Goal: Information Seeking & Learning: Find specific fact

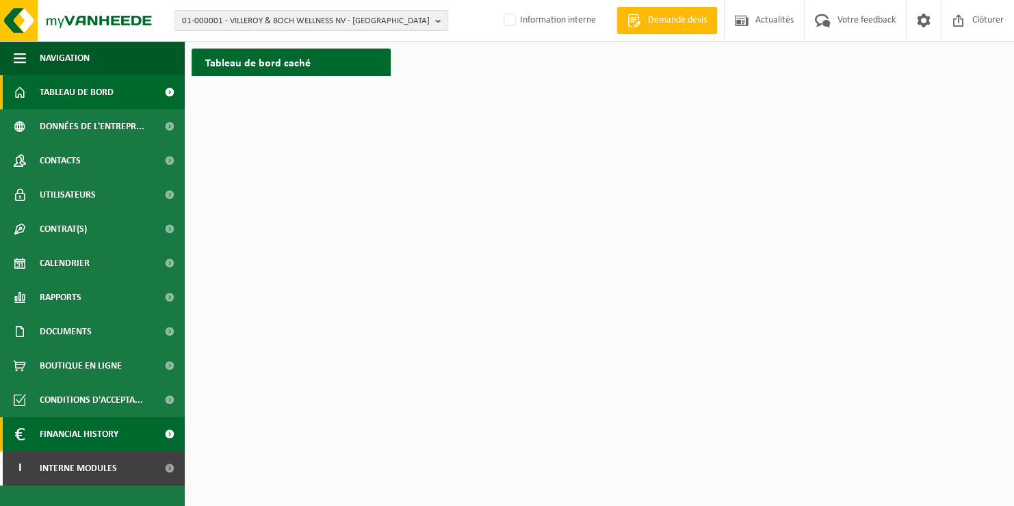
click at [132, 438] on link "Financial History" at bounding box center [92, 434] width 185 height 34
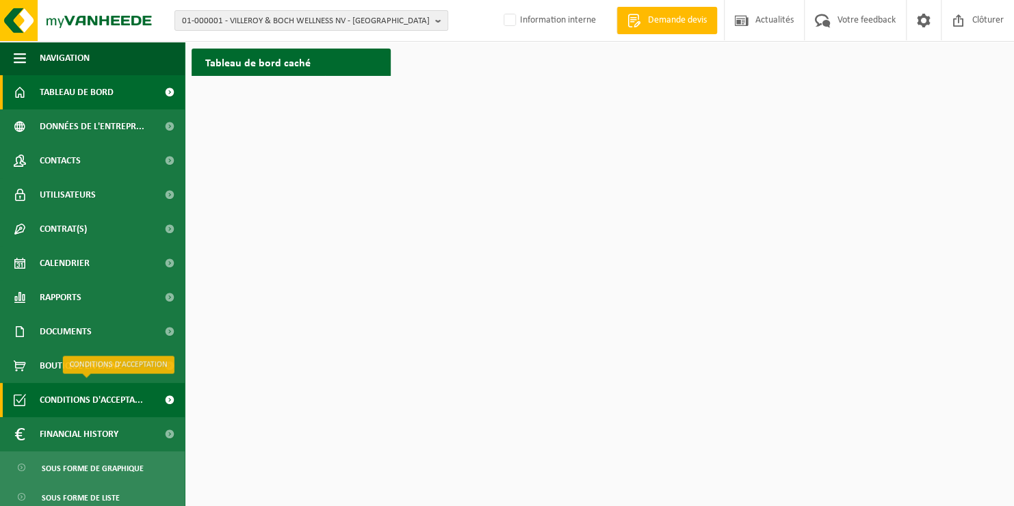
scroll to position [41, 0]
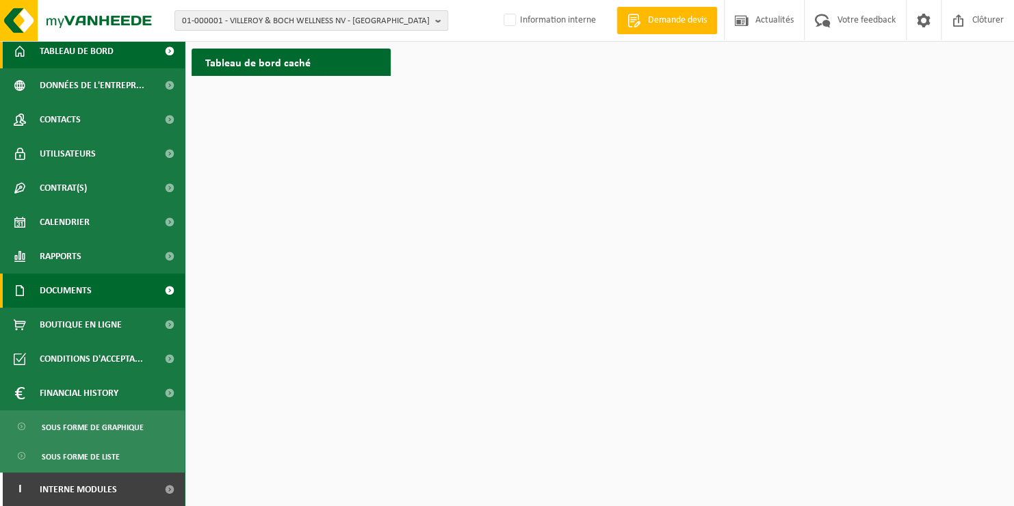
click at [101, 293] on link "Documents" at bounding box center [92, 291] width 185 height 34
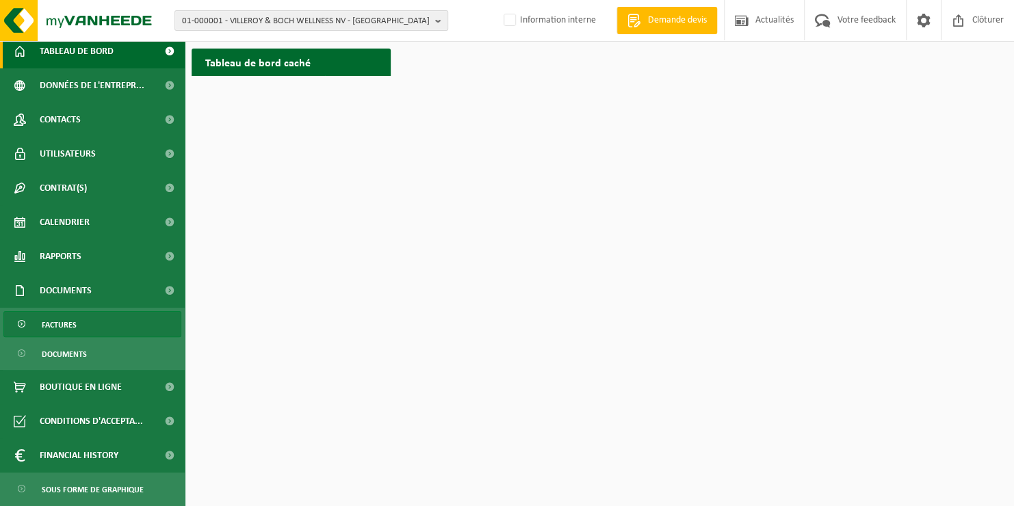
click at [105, 325] on link "Factures" at bounding box center [92, 324] width 178 height 26
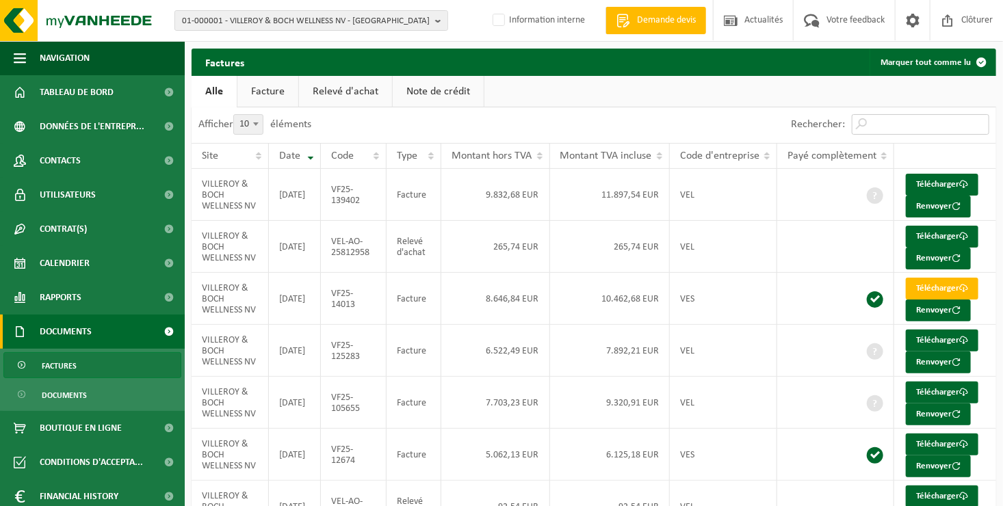
click at [896, 127] on input "Rechercher:" at bounding box center [920, 124] width 137 height 21
type input "imui"
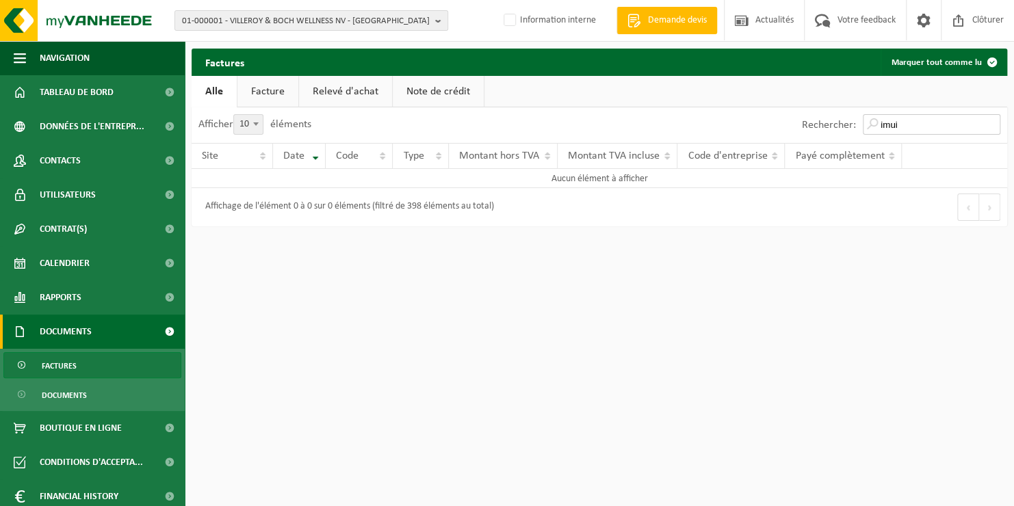
click at [989, 124] on input "imui" at bounding box center [930, 124] width 137 height 21
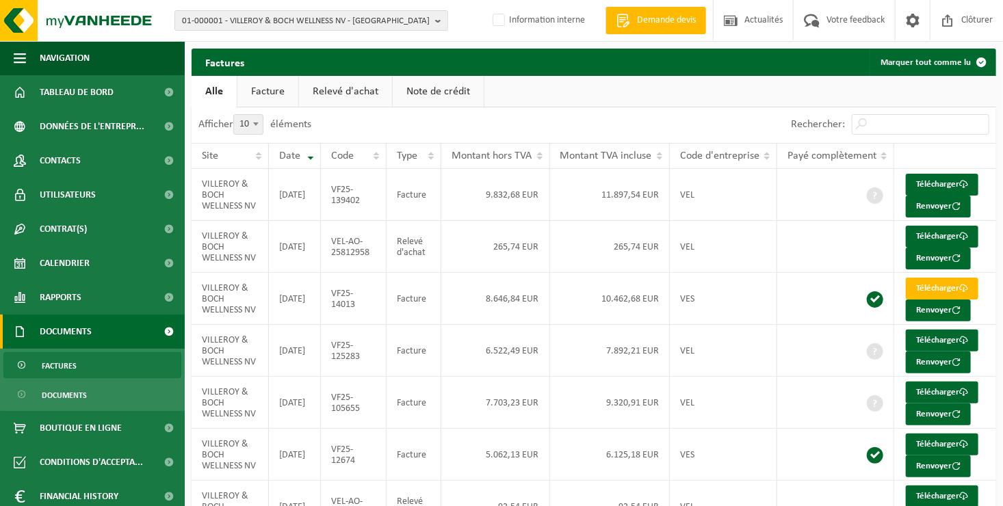
click at [279, 92] on link "Facture" at bounding box center [267, 91] width 61 height 31
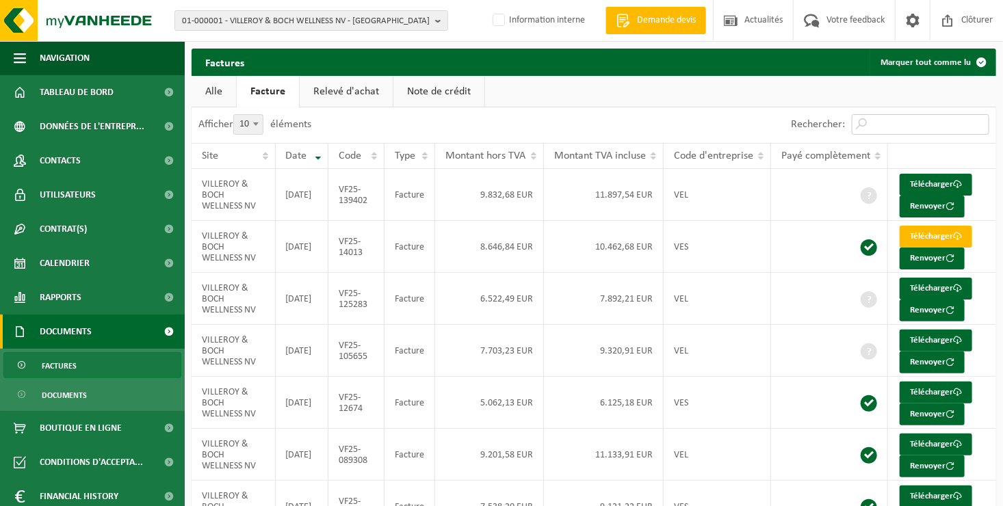
click at [883, 128] on input "Rechercher:" at bounding box center [920, 124] width 137 height 21
click at [884, 118] on input "Rechercher:" at bounding box center [920, 124] width 137 height 21
type input "imui"
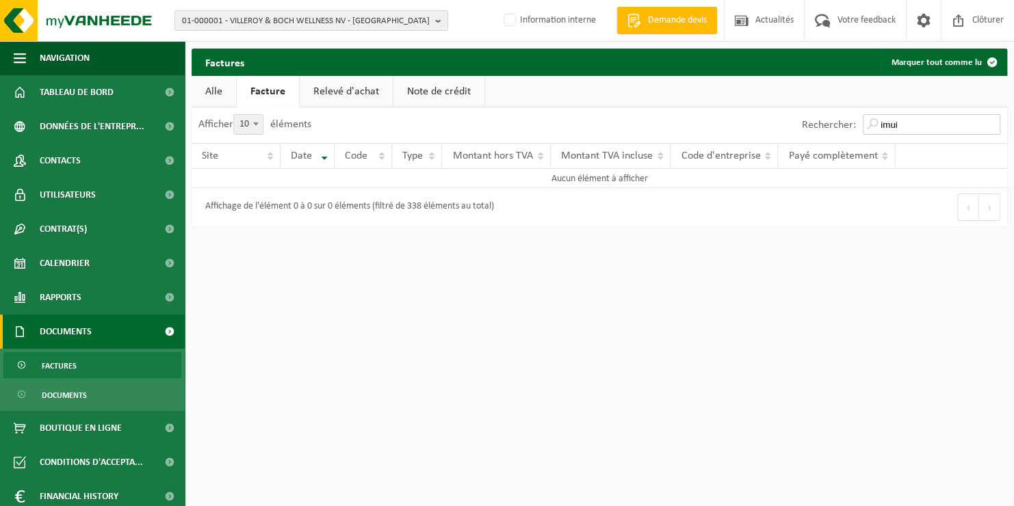
click at [993, 126] on input "imui" at bounding box center [930, 124] width 137 height 21
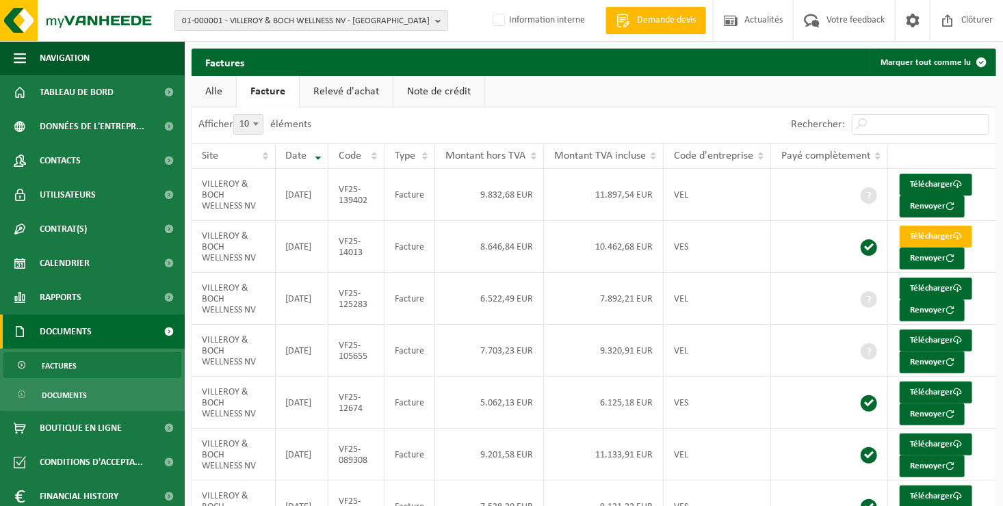
click at [214, 11] on span "01-000001 - VILLEROY & BOCH WELLNESS NV - ROESELARE" at bounding box center [306, 21] width 248 height 21
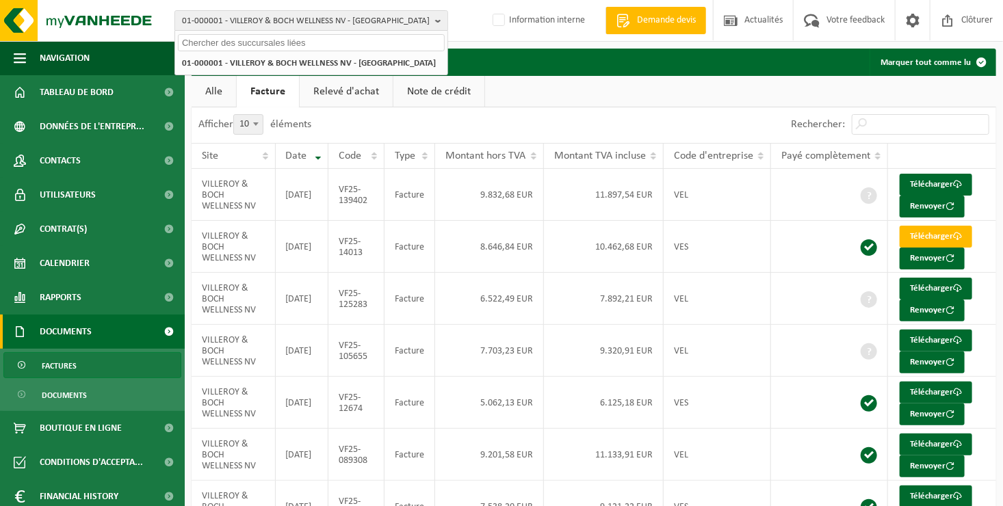
click at [209, 36] on input "text" at bounding box center [311, 42] width 267 height 17
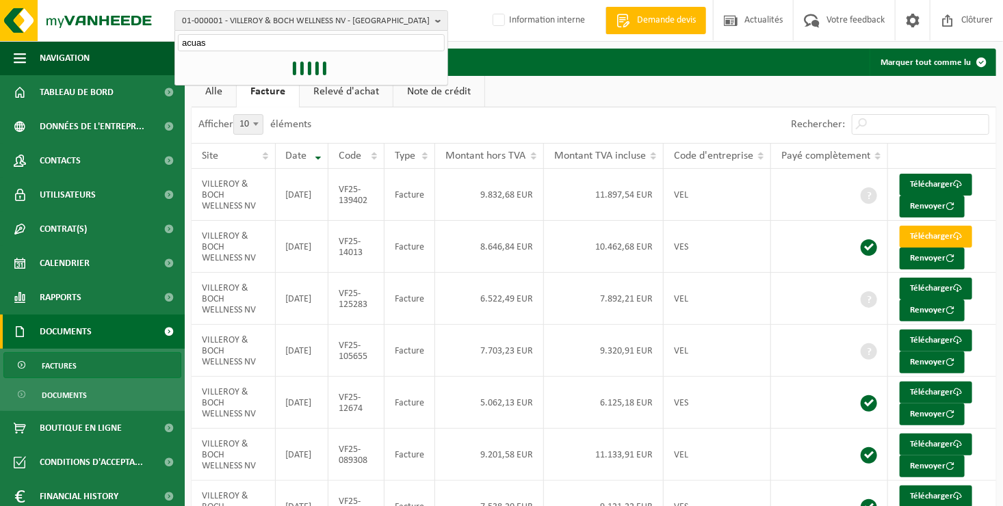
type input "acuas"
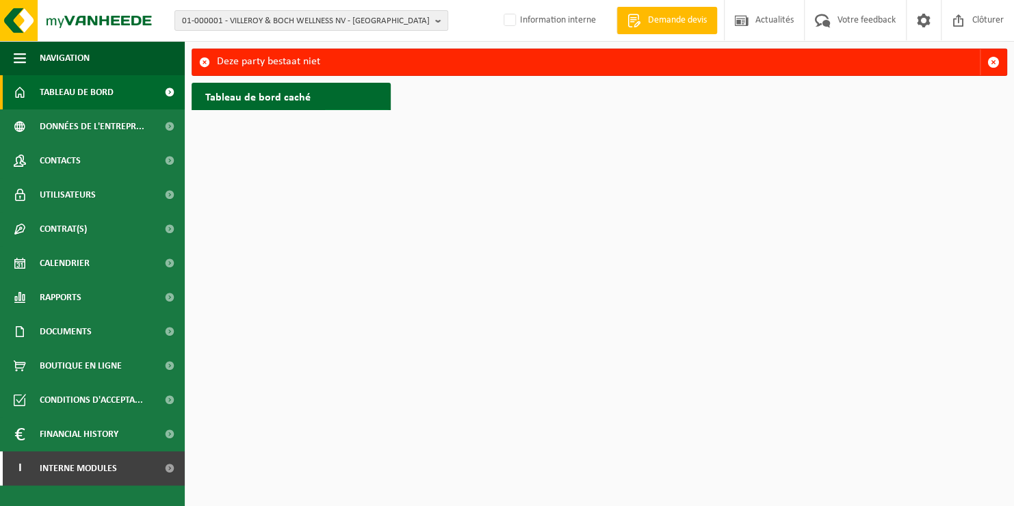
click at [343, 119] on span "Afficher" at bounding box center [350, 123] width 29 height 9
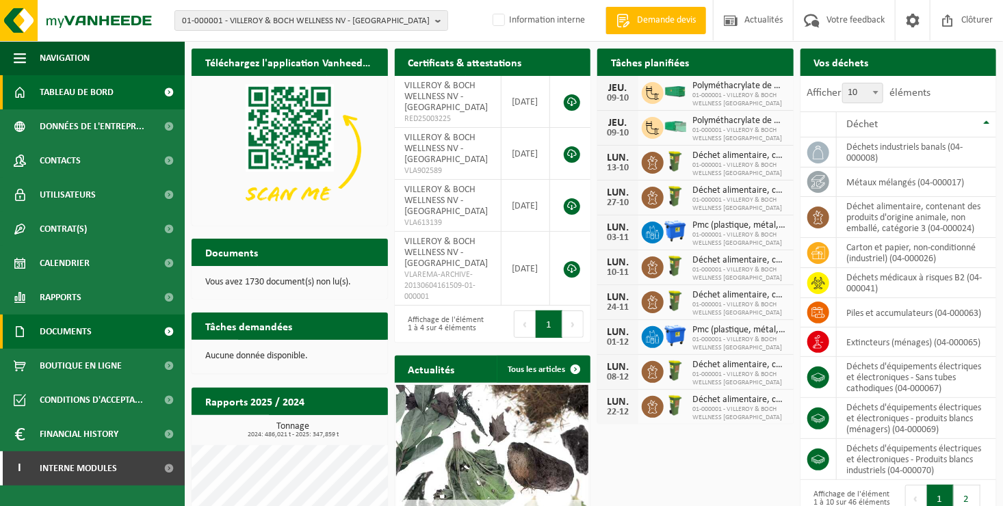
click at [111, 335] on link "Documents" at bounding box center [92, 332] width 185 height 34
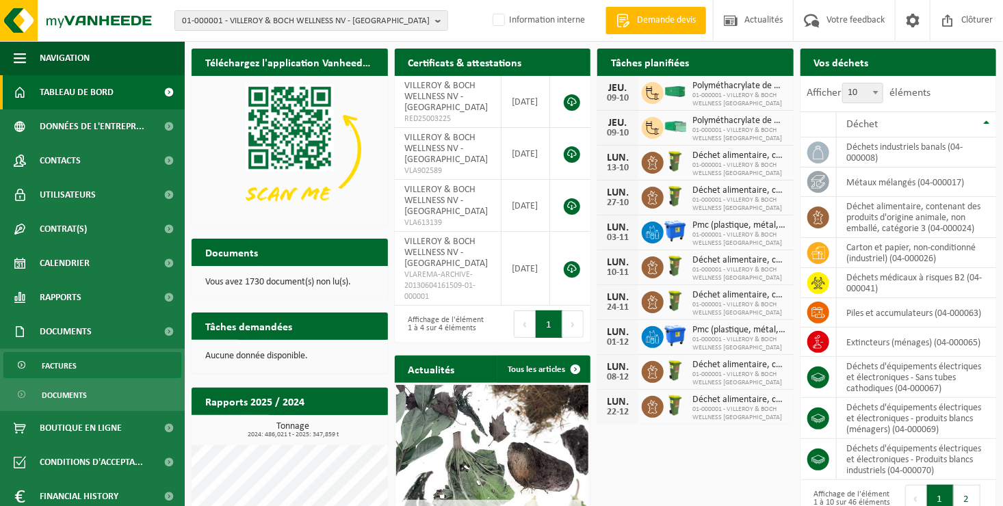
click at [60, 367] on span "Factures" at bounding box center [59, 366] width 35 height 26
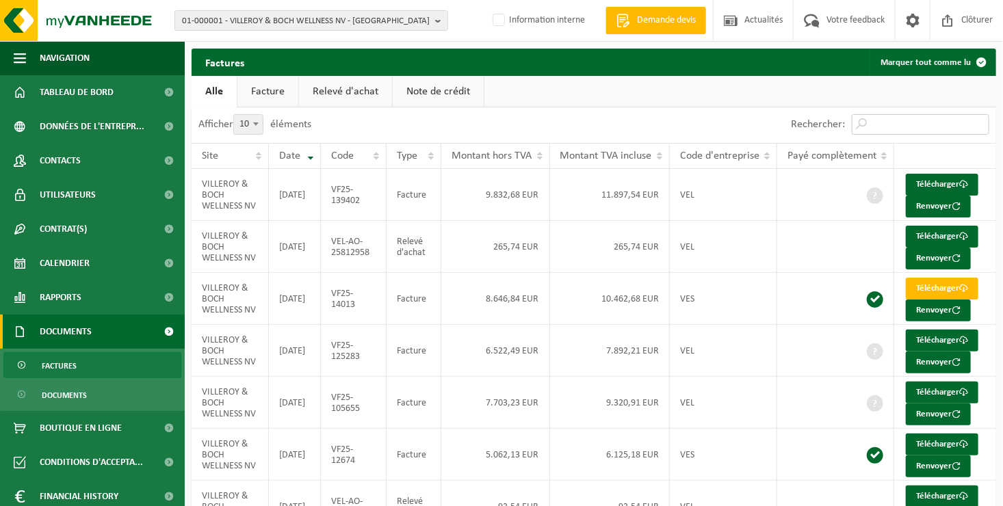
click at [886, 122] on input "Rechercher:" at bounding box center [920, 124] width 137 height 21
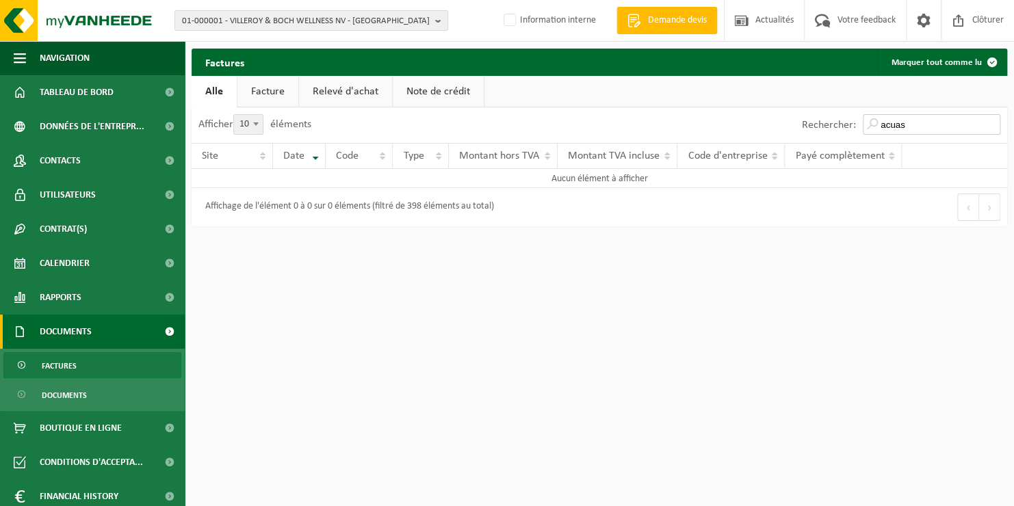
type input "acuas"
click at [280, 96] on link "Facture" at bounding box center [267, 91] width 61 height 31
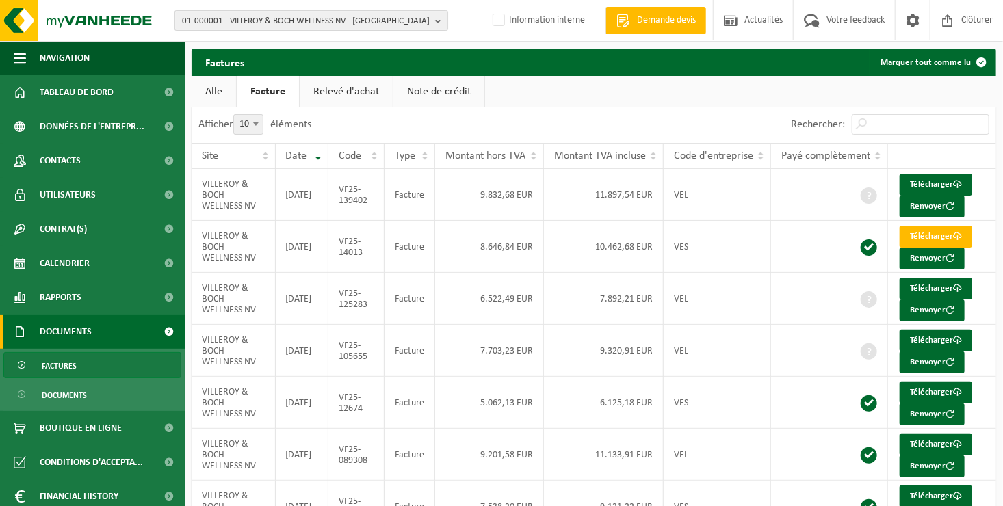
click at [209, 12] on span "01-000001 - VILLEROY & BOCH WELLNESS NV - ROESELARE" at bounding box center [306, 21] width 248 height 21
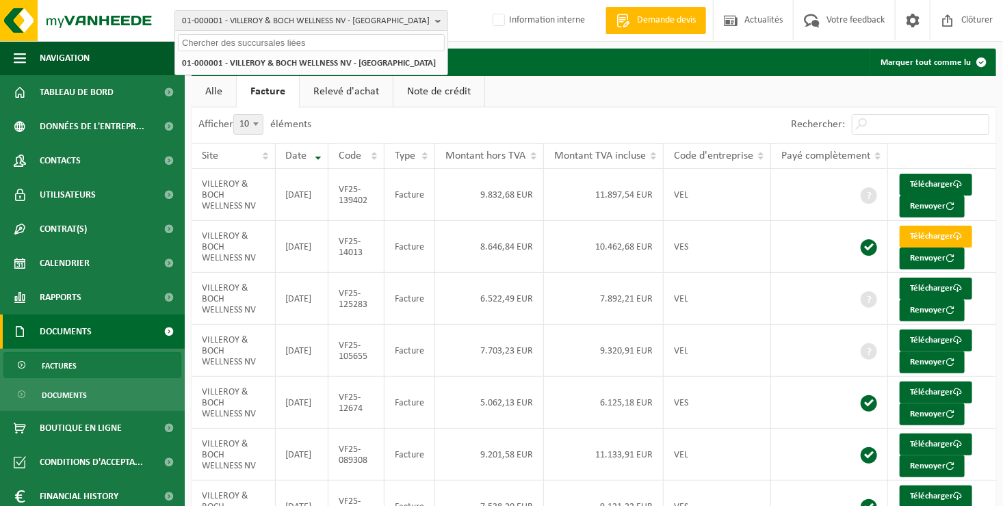
click at [203, 41] on input "text" at bounding box center [311, 42] width 267 height 17
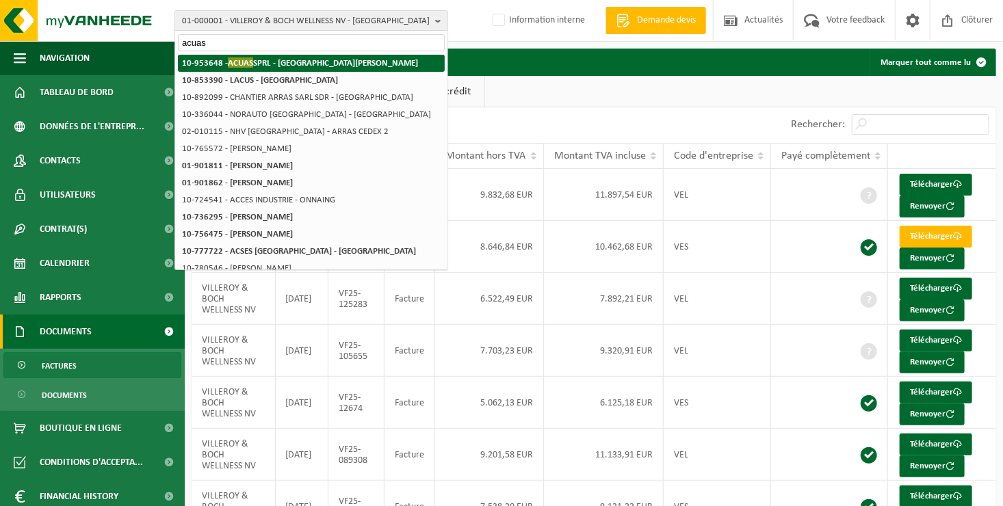
type input "acuas"
click at [224, 66] on strong "10-953648 - ACUAS SPRL - SINT-JANS-MOLENBEEK" at bounding box center [300, 62] width 236 height 10
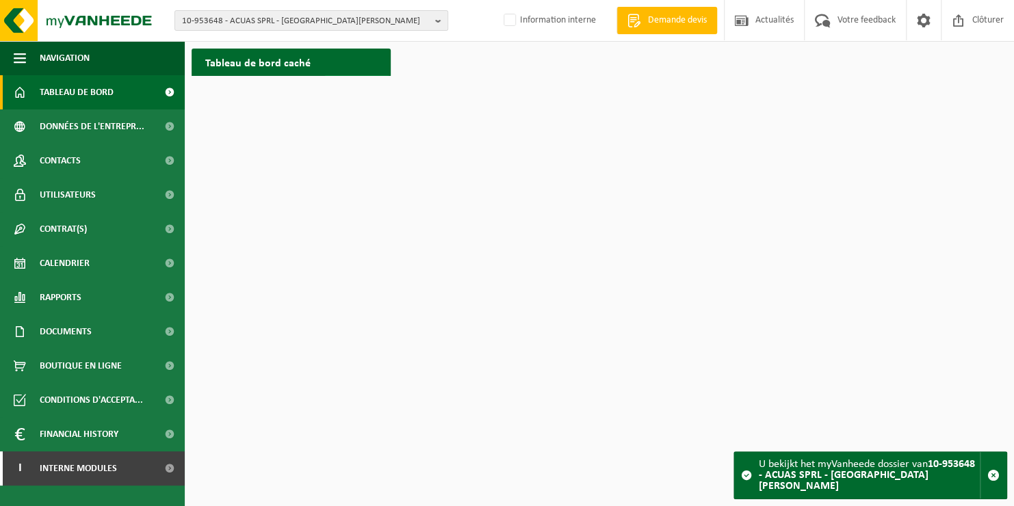
click at [358, 85] on span "Afficher" at bounding box center [350, 89] width 29 height 9
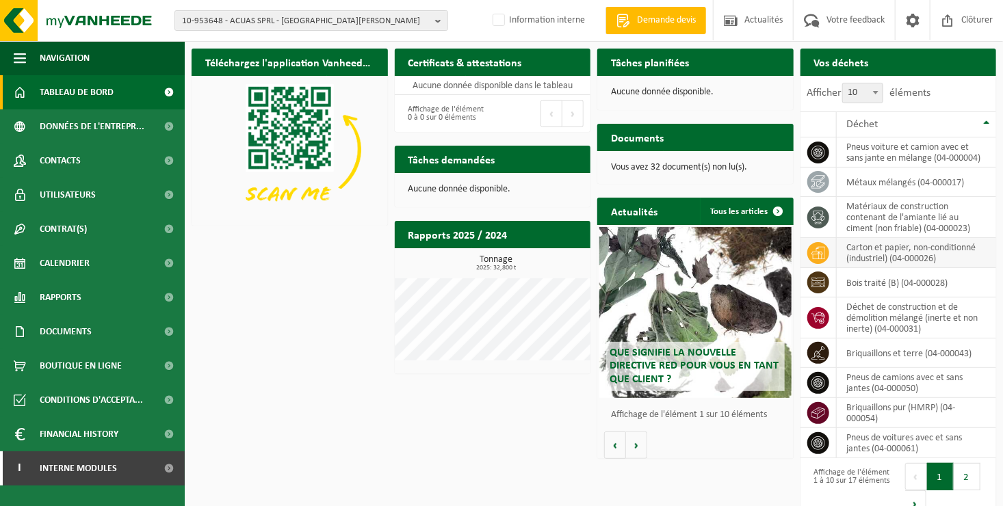
scroll to position [21, 0]
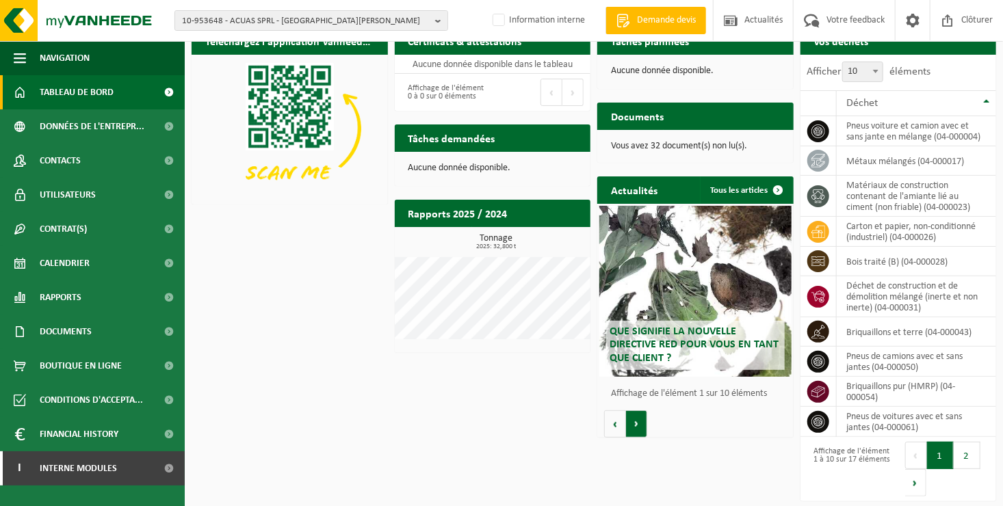
click at [636, 423] on button "Volgende" at bounding box center [636, 423] width 21 height 27
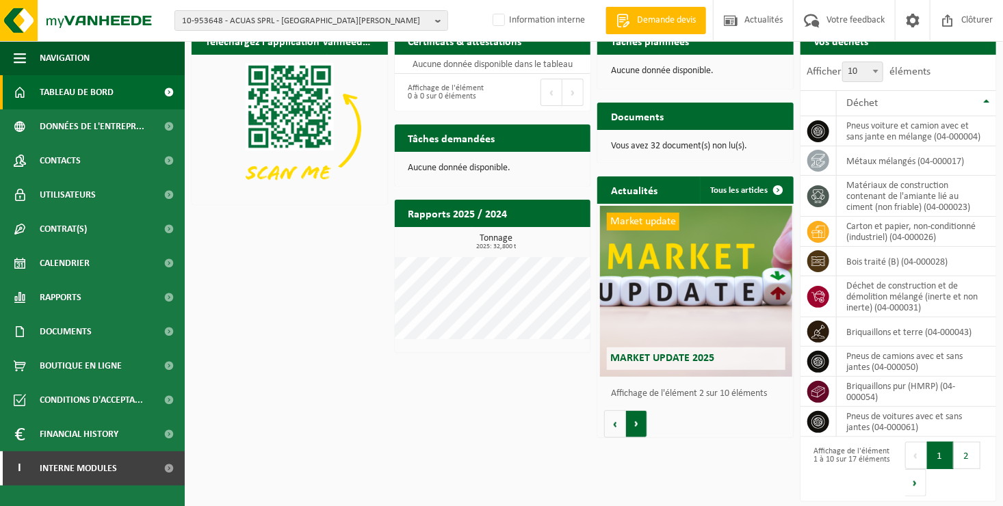
scroll to position [0, 196]
click at [616, 421] on button "Vorige" at bounding box center [615, 423] width 22 height 27
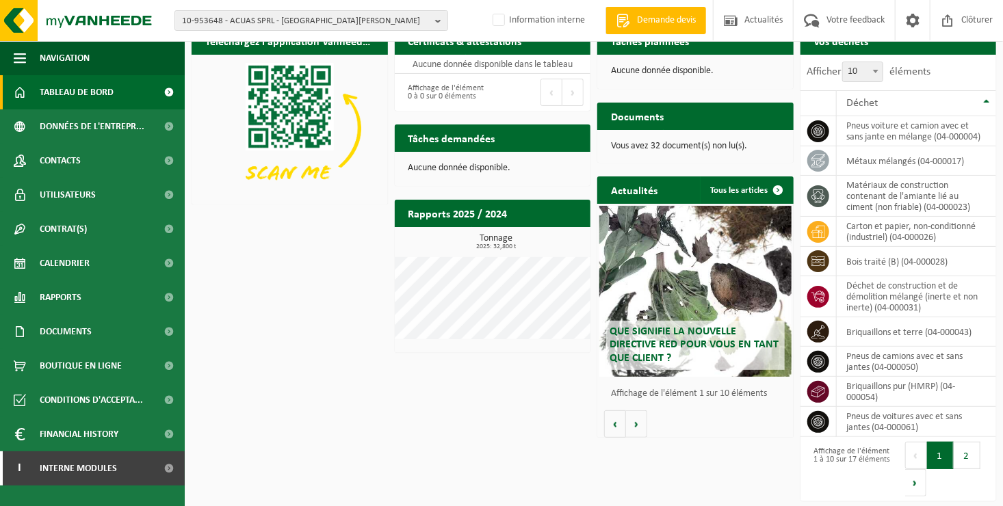
scroll to position [0, 0]
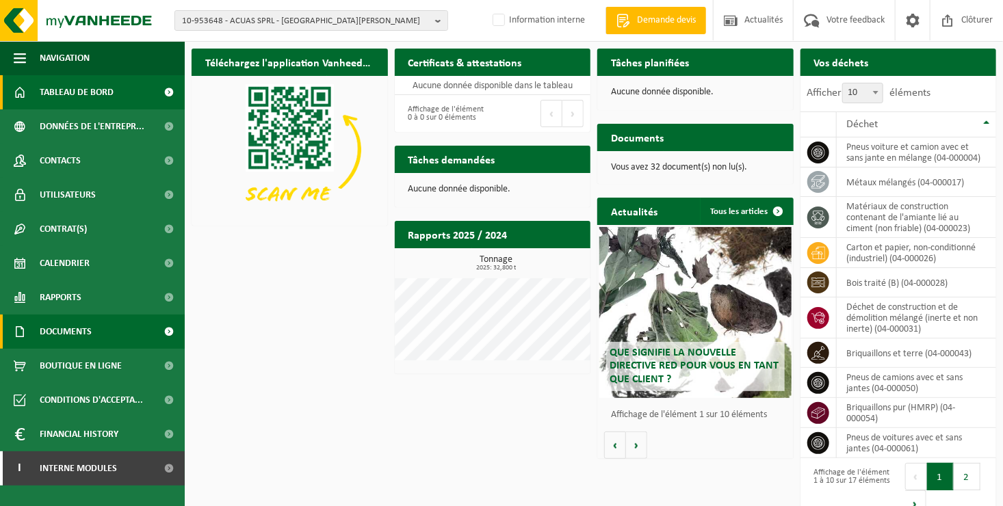
click at [101, 330] on link "Documents" at bounding box center [92, 332] width 185 height 34
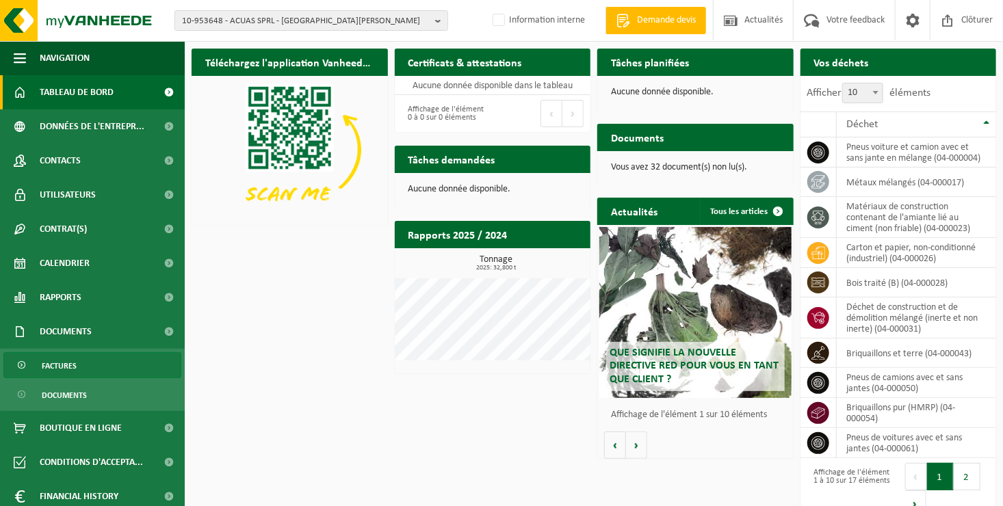
click at [53, 361] on span "Factures" at bounding box center [59, 366] width 35 height 26
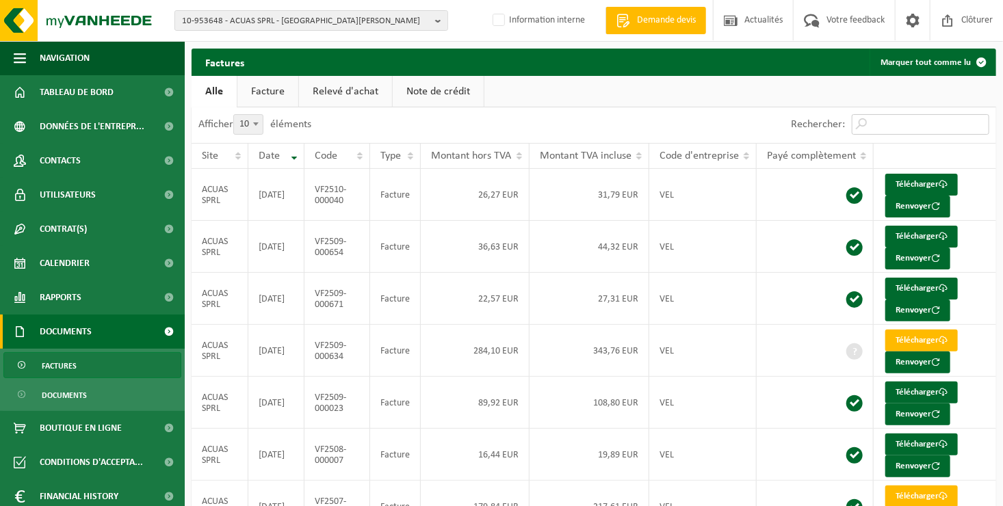
click at [874, 131] on input "Rechercher:" at bounding box center [920, 124] width 137 height 21
type input "acuas"
click at [906, 127] on input "acuas" at bounding box center [920, 124] width 137 height 21
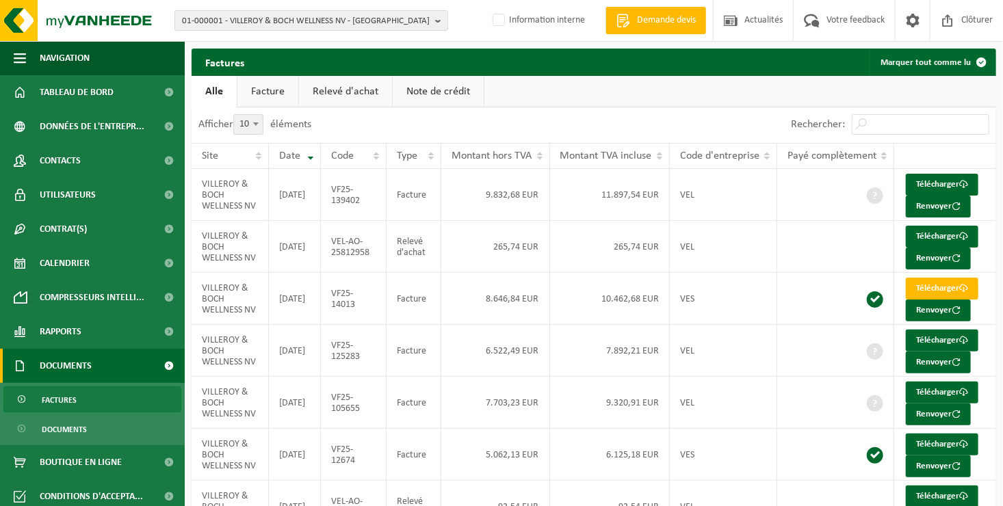
click at [111, 399] on link "Factures" at bounding box center [92, 399] width 178 height 26
click at [868, 124] on input "Rechercher:" at bounding box center [920, 124] width 137 height 21
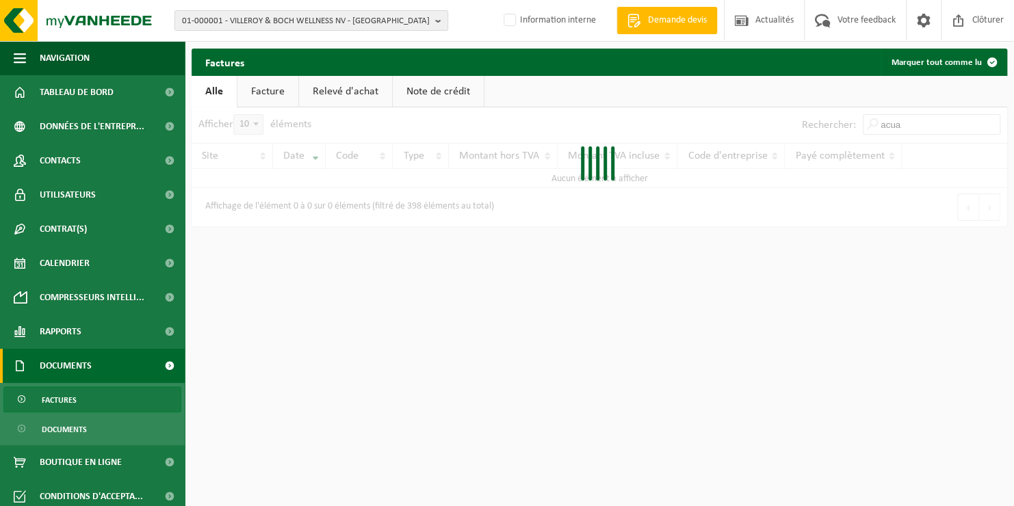
type input "acuas"
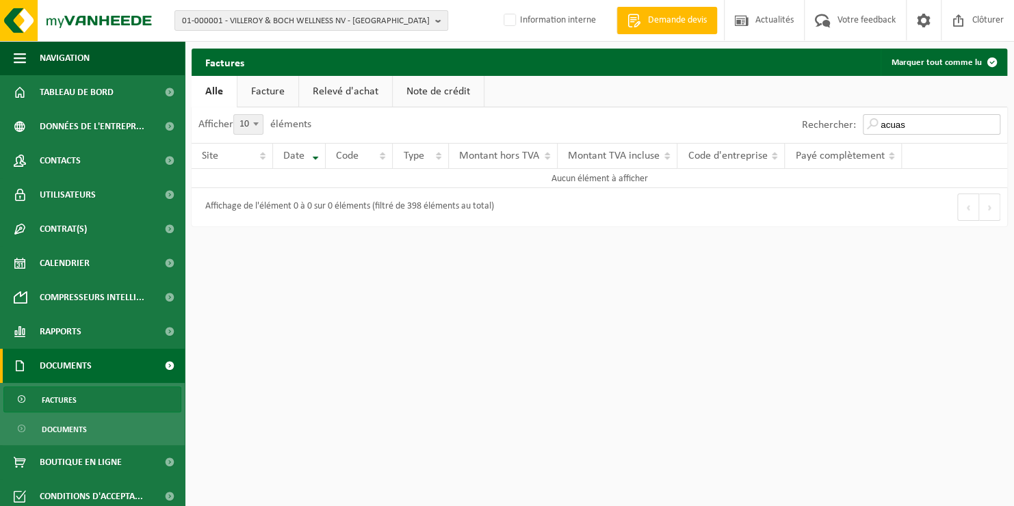
click at [927, 125] on input "acuas" at bounding box center [930, 124] width 137 height 21
drag, startPoint x: 865, startPoint y: 125, endPoint x: 827, endPoint y: 126, distance: 38.3
click at [839, 129] on div "Rechercher: acuas" at bounding box center [901, 125] width 212 height 36
click at [990, 123] on input "acuas" at bounding box center [930, 124] width 137 height 21
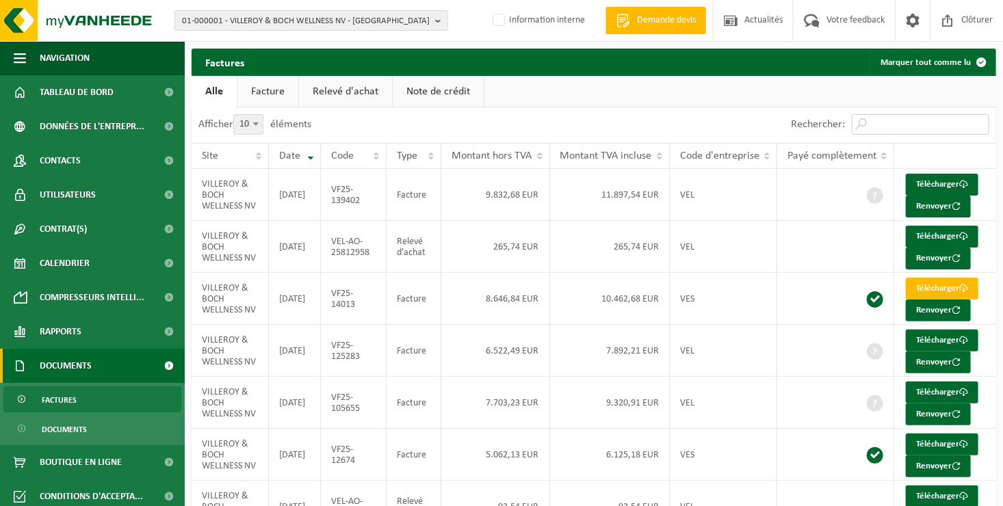
click at [898, 129] on input "Rechercher:" at bounding box center [920, 124] width 137 height 21
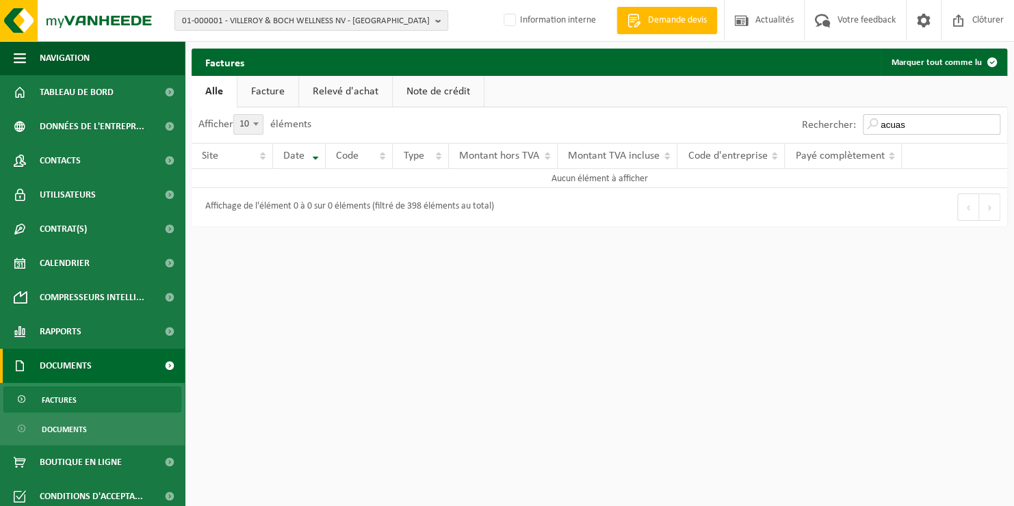
type input "acuas"
click at [90, 403] on link "Factures" at bounding box center [92, 399] width 178 height 26
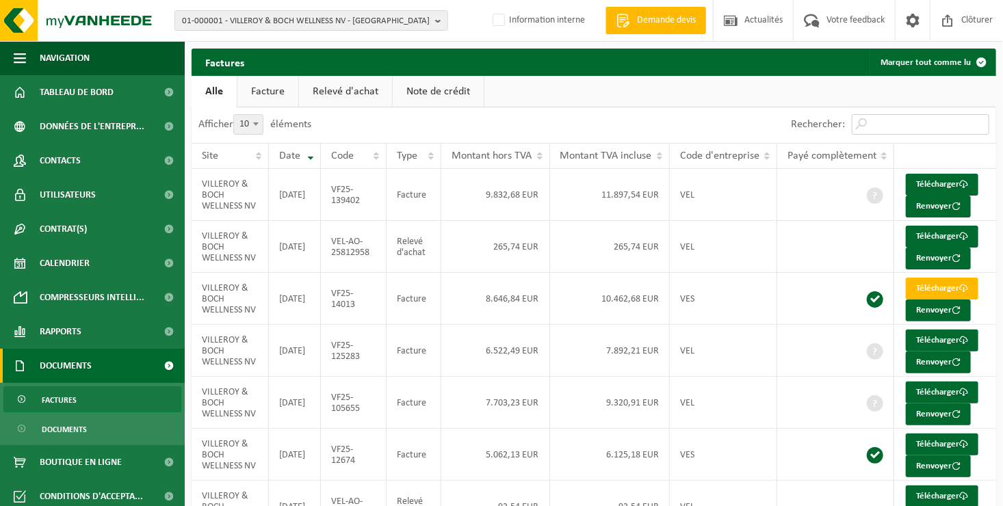
click at [875, 123] on input "Rechercher:" at bounding box center [920, 124] width 137 height 21
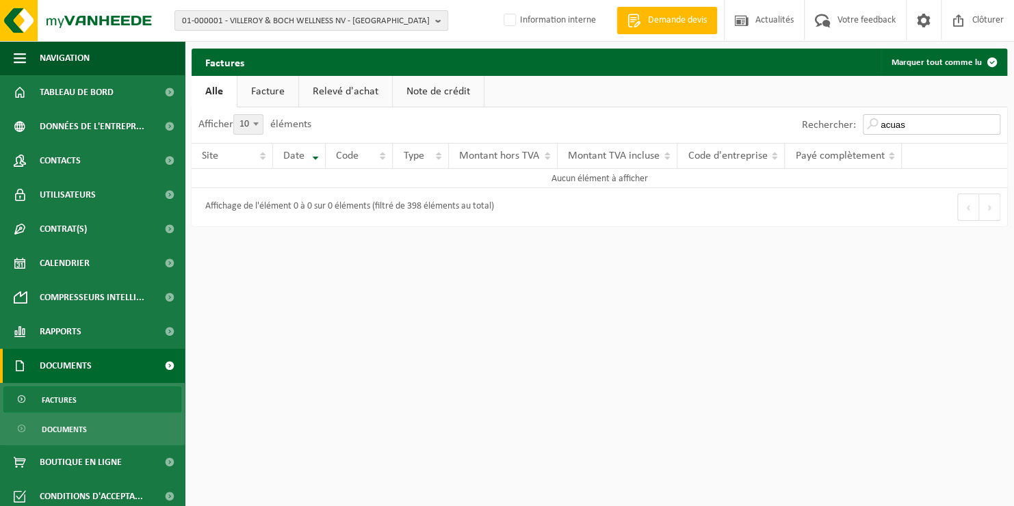
type input "acuas"
click at [102, 367] on link "Documents" at bounding box center [92, 366] width 185 height 34
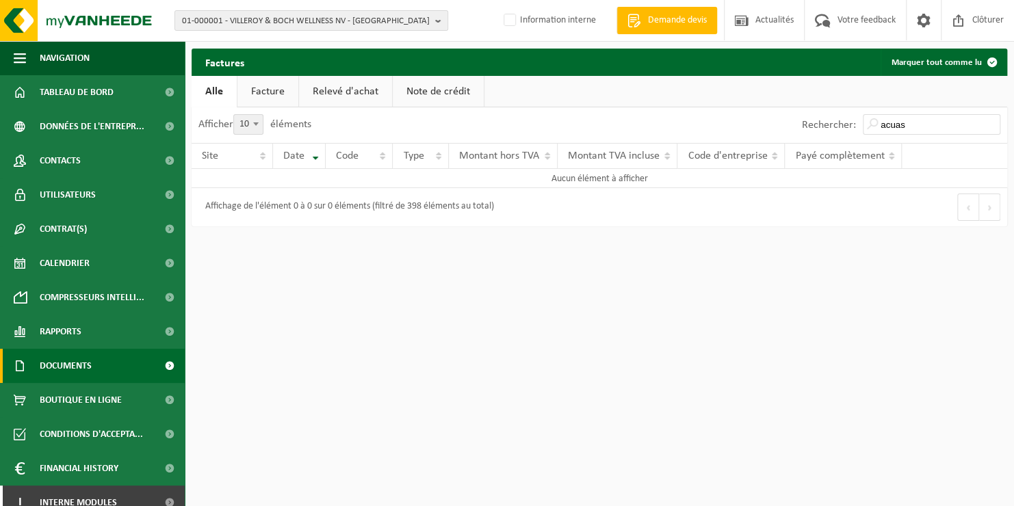
click at [123, 367] on link "Documents" at bounding box center [92, 366] width 185 height 34
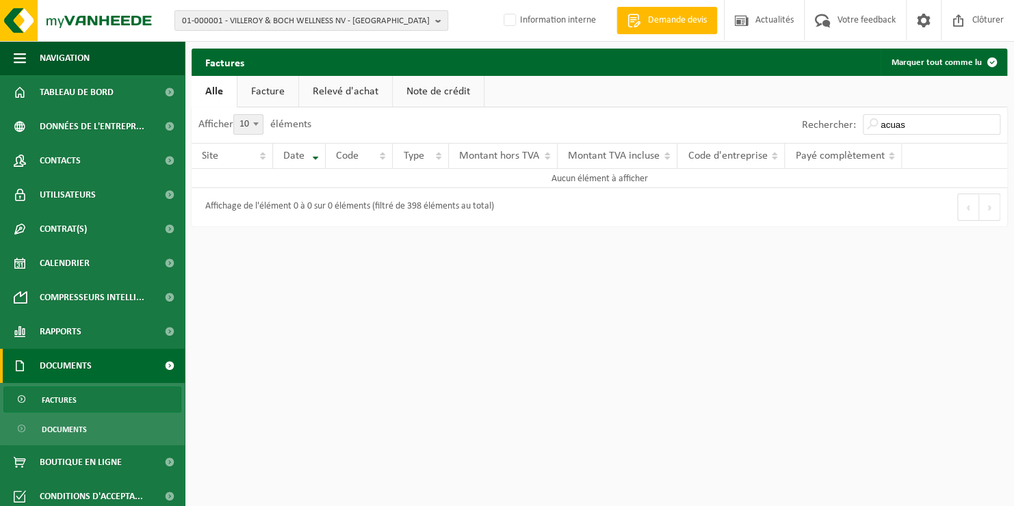
click at [59, 399] on span "Factures" at bounding box center [59, 400] width 35 height 26
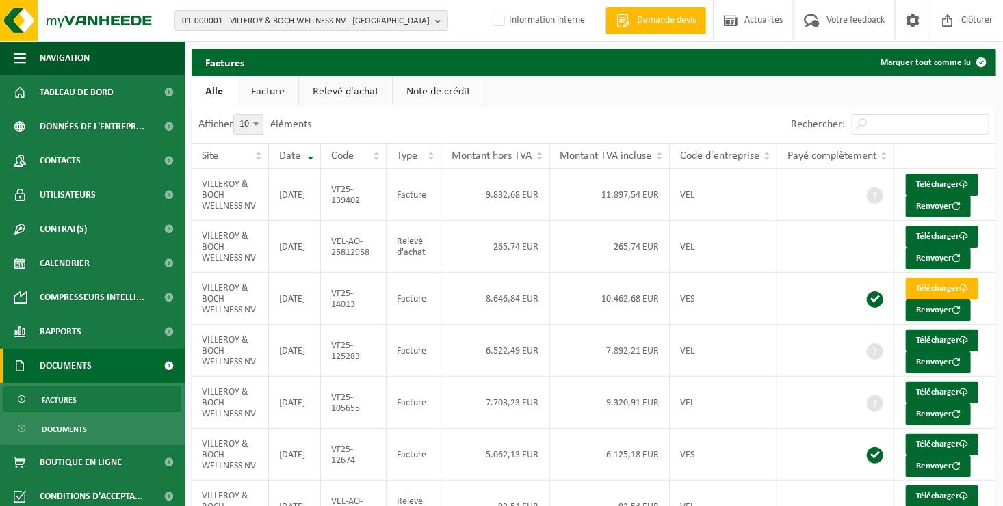
click at [59, 399] on span "Factures" at bounding box center [59, 400] width 35 height 26
click at [868, 129] on input "Rechercher:" at bounding box center [920, 124] width 137 height 21
type input "acuas"
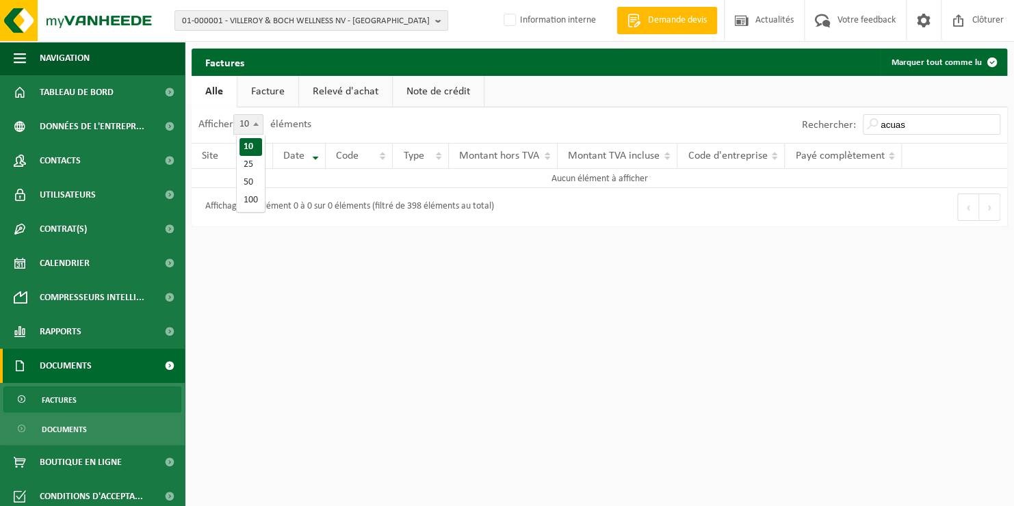
click at [275, 94] on link "Facture" at bounding box center [267, 91] width 61 height 31
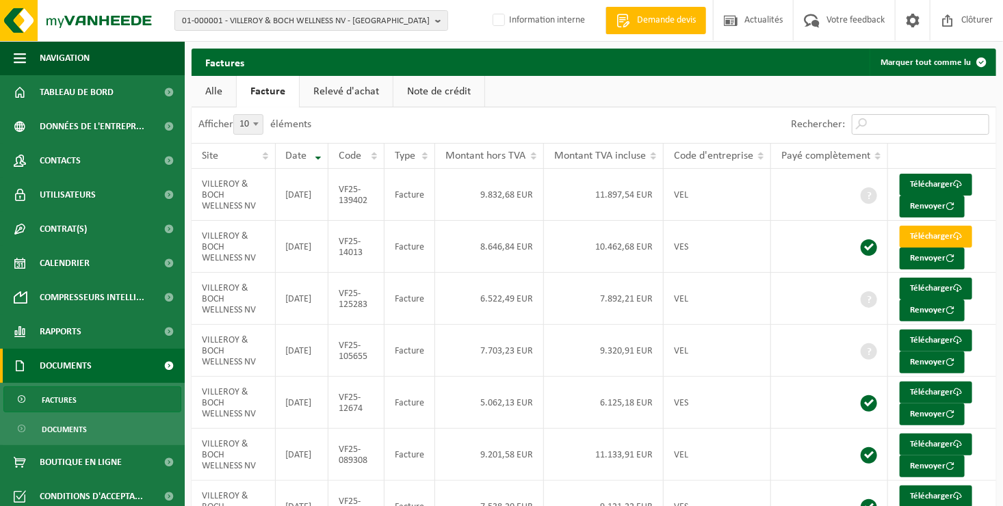
click at [873, 124] on input "Rechercher:" at bounding box center [920, 124] width 137 height 21
type input "a"
click at [291, 18] on span "01-000001 - VILLEROY & BOCH WELLNESS NV - ROESELARE" at bounding box center [306, 21] width 248 height 21
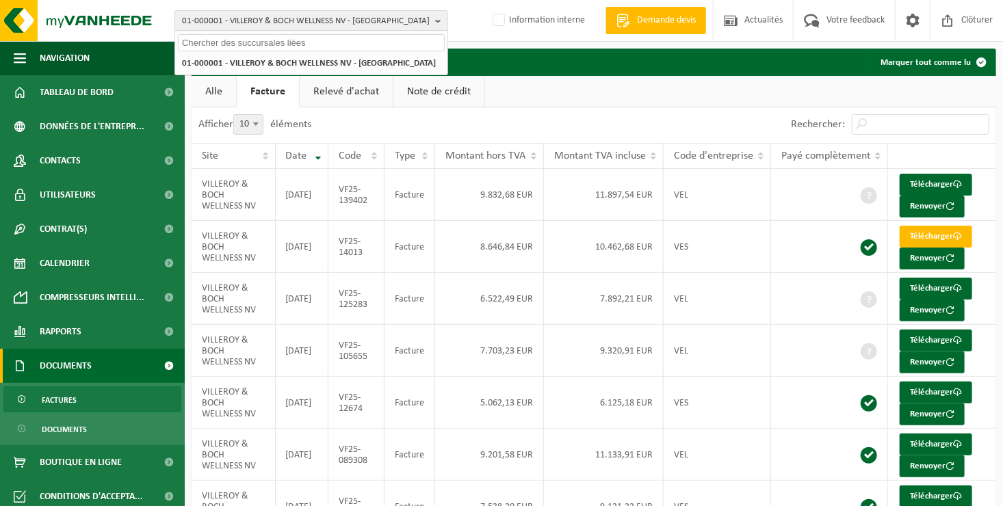
click at [288, 43] on input "text" at bounding box center [311, 42] width 267 height 17
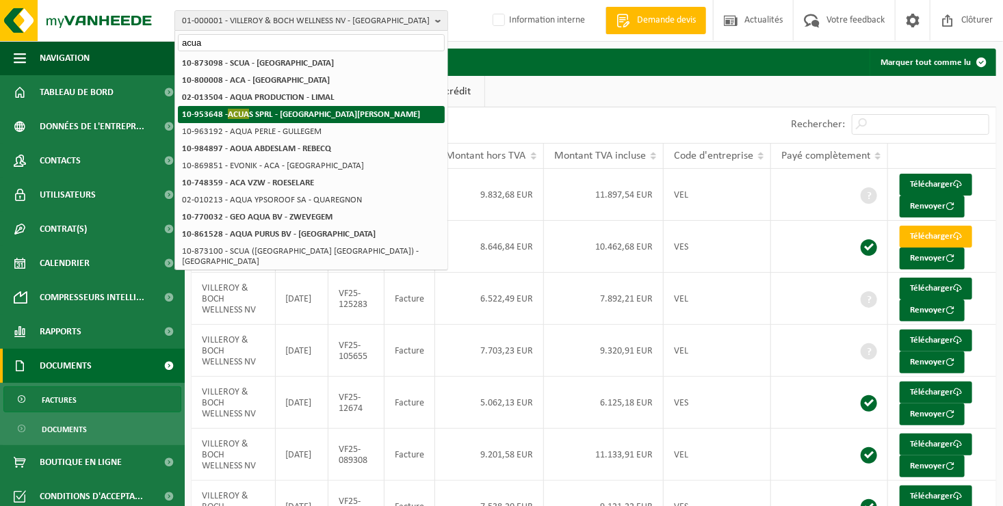
type input "acua"
click at [274, 116] on strong "10-953648 - ACUA S SPRL - SINT-JANS-MOLENBEEK" at bounding box center [301, 114] width 238 height 10
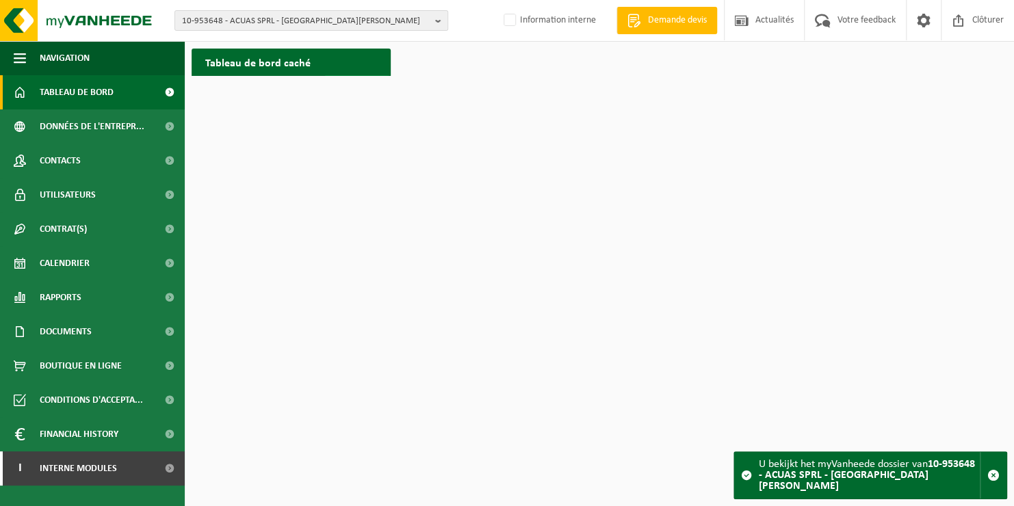
click at [343, 85] on span "Afficher" at bounding box center [350, 89] width 29 height 9
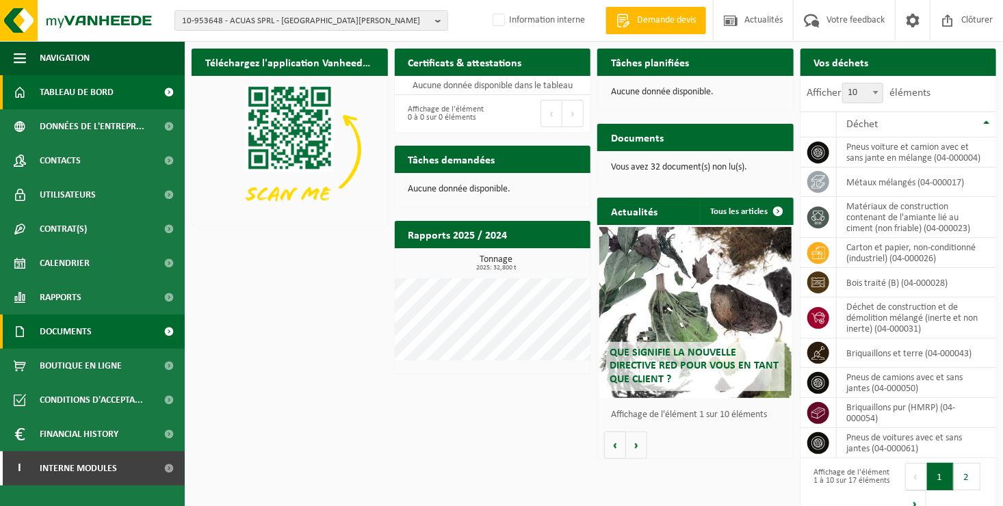
click at [60, 337] on span "Documents" at bounding box center [66, 332] width 52 height 34
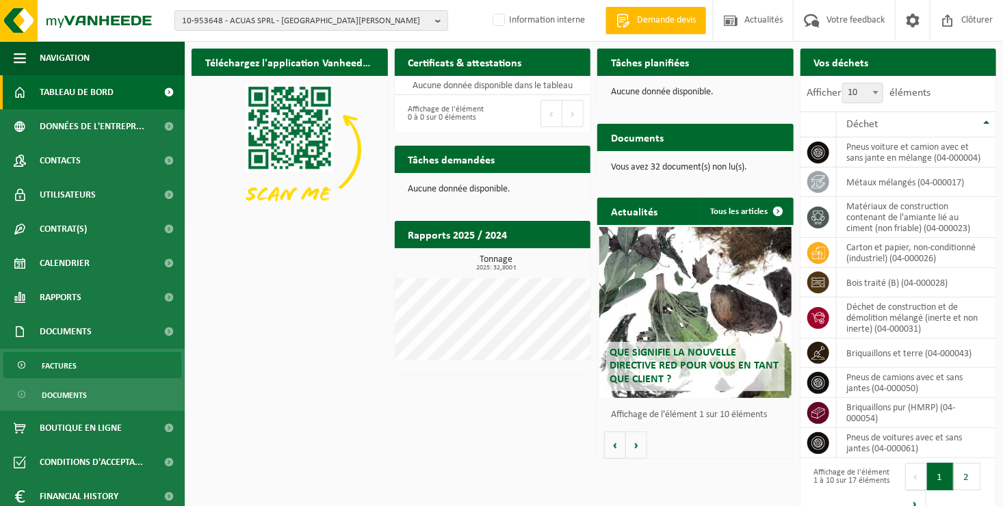
click at [60, 368] on span "Factures" at bounding box center [59, 366] width 35 height 26
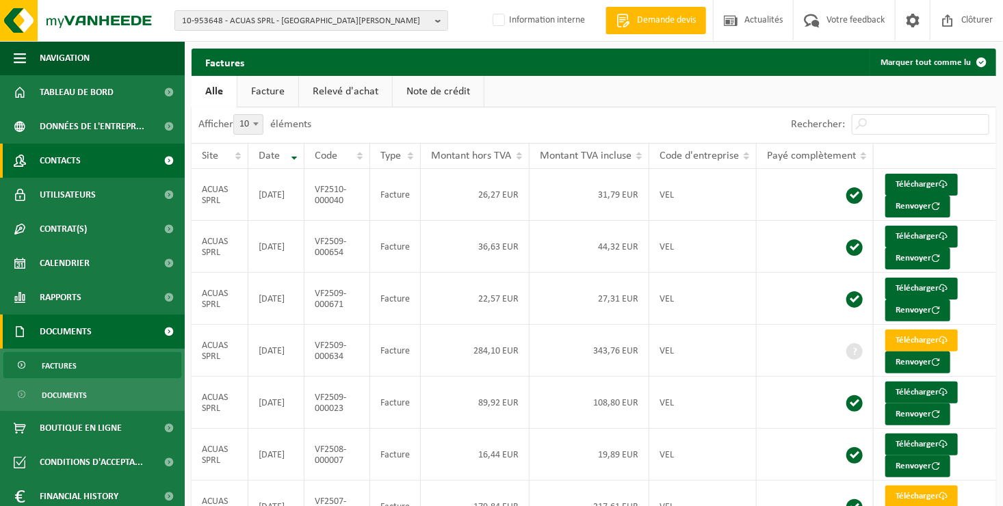
click at [66, 164] on span "Contacts" at bounding box center [60, 161] width 41 height 34
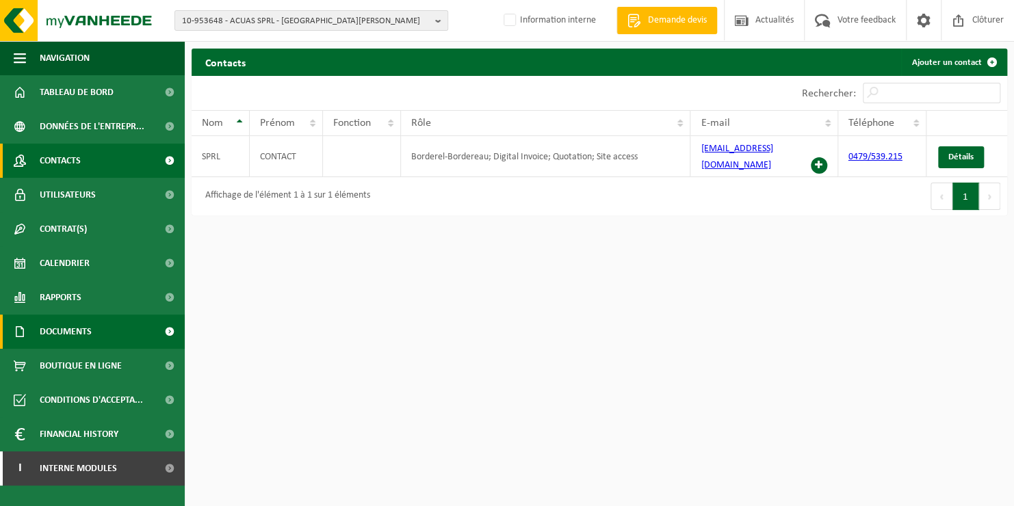
click at [105, 332] on link "Documents" at bounding box center [92, 332] width 185 height 34
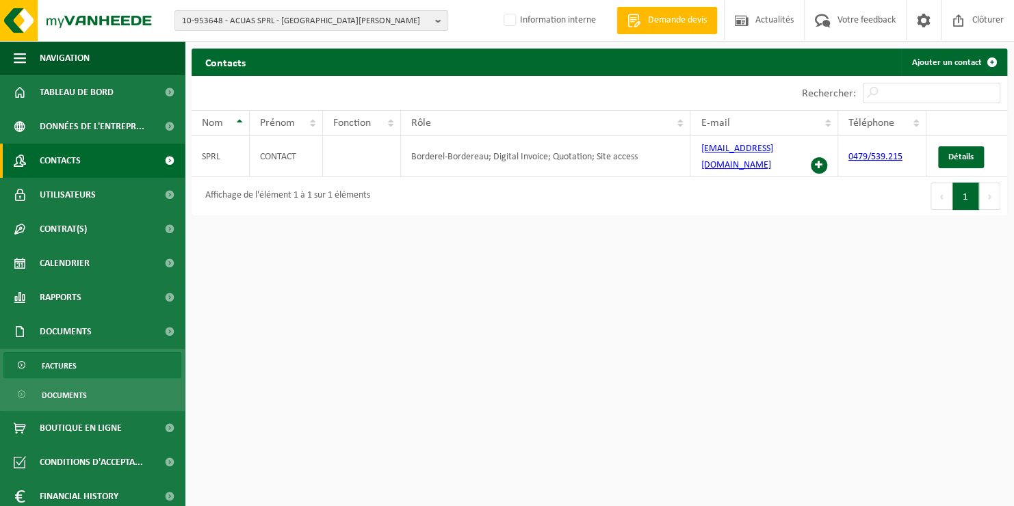
click at [86, 365] on link "Factures" at bounding box center [92, 365] width 178 height 26
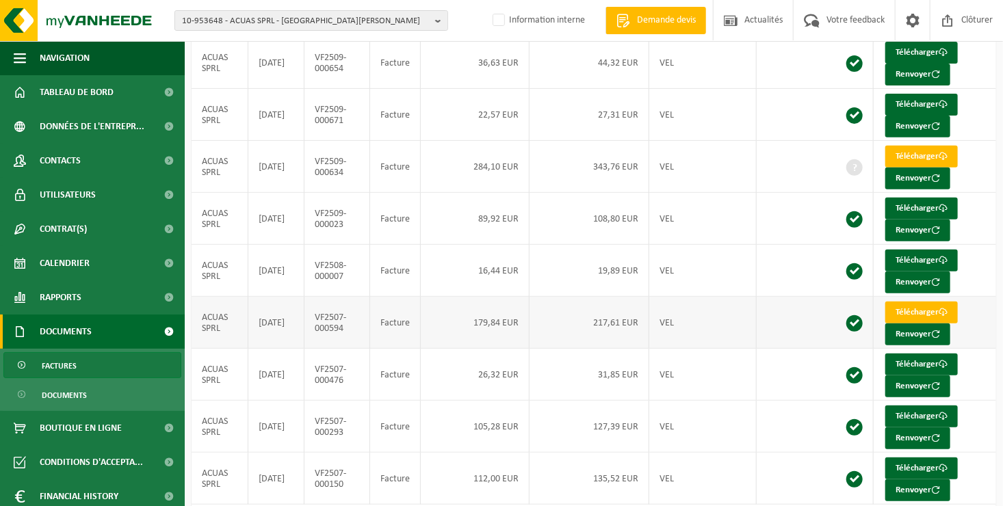
scroll to position [228, 0]
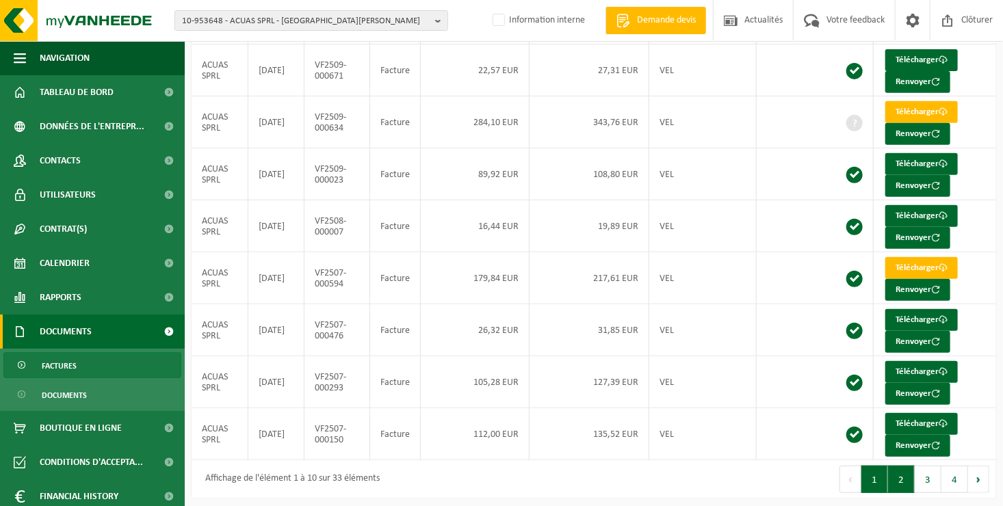
click at [896, 474] on button "2" at bounding box center [901, 479] width 27 height 27
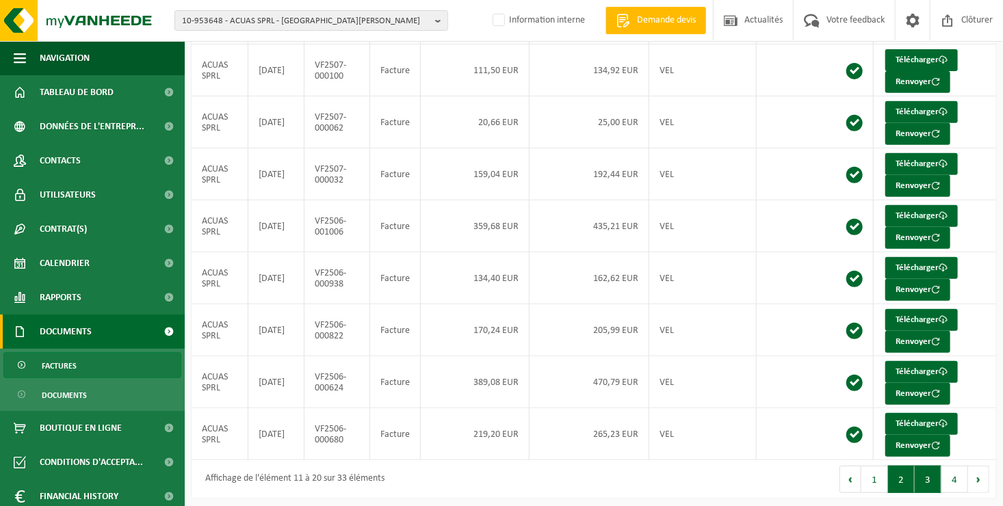
click at [922, 466] on button "3" at bounding box center [927, 479] width 27 height 27
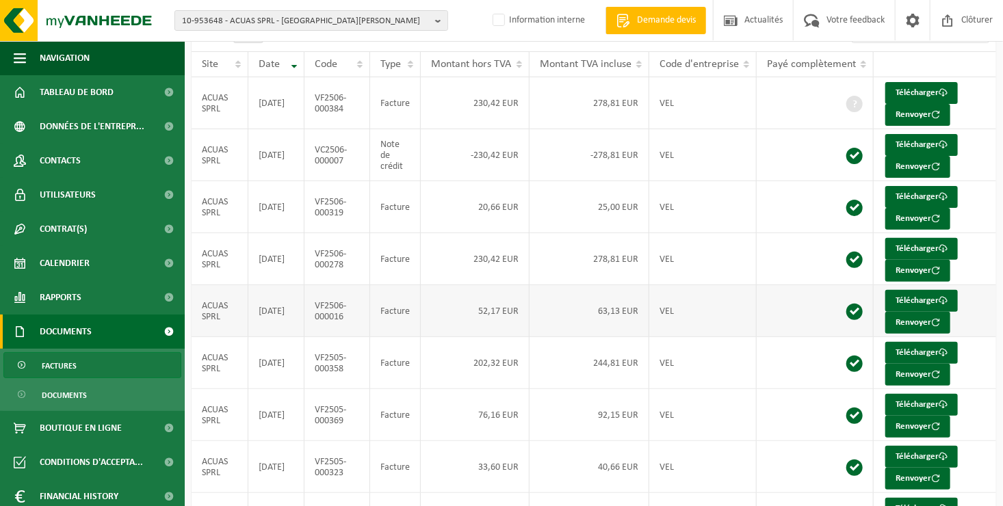
scroll to position [0, 0]
